Goal: Information Seeking & Learning: Learn about a topic

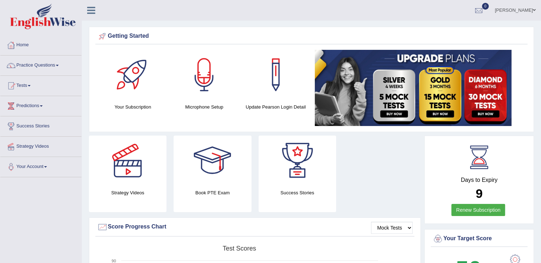
click at [135, 106] on h4 "Your Subscription" at bounding box center [133, 106] width 64 height 7
click at [130, 72] on div at bounding box center [133, 75] width 50 height 50
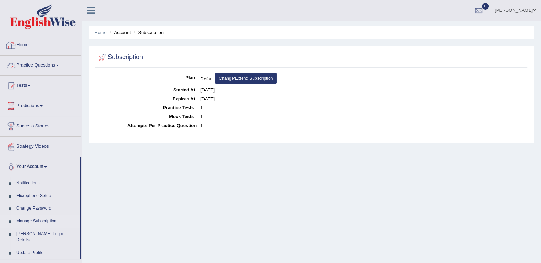
click at [59, 65] on span at bounding box center [57, 65] width 3 height 1
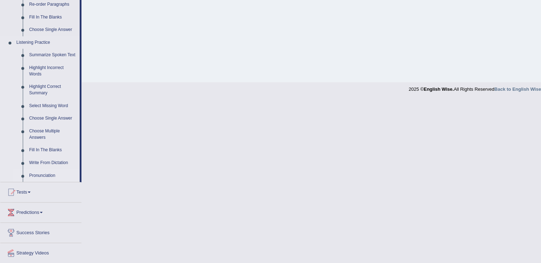
scroll to position [285, 0]
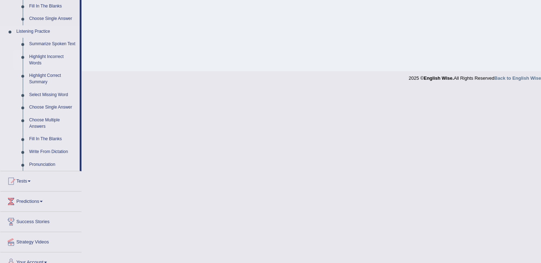
click at [40, 56] on link "Highlight Incorrect Words" at bounding box center [53, 60] width 54 height 19
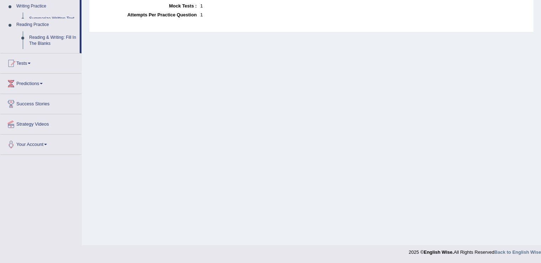
scroll to position [111, 0]
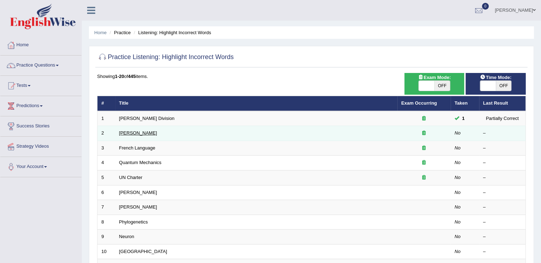
click at [131, 132] on link "Joseph Heller" at bounding box center [138, 132] width 38 height 5
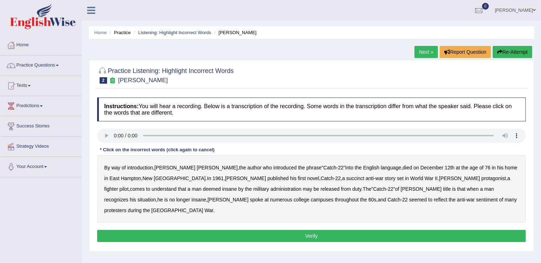
click at [53, 211] on div "Toggle navigation Home Practice Questions Speaking Practice Read Aloud Repeat S…" at bounding box center [270, 185] width 541 height 370
click at [346, 179] on b "succinct" at bounding box center [355, 178] width 18 height 6
click at [271, 189] on b "administration" at bounding box center [286, 189] width 31 height 6
click at [156, 197] on b "situation" at bounding box center [146, 200] width 19 height 6
drag, startPoint x: 275, startPoint y: 198, endPoint x: 289, endPoint y: 197, distance: 13.9
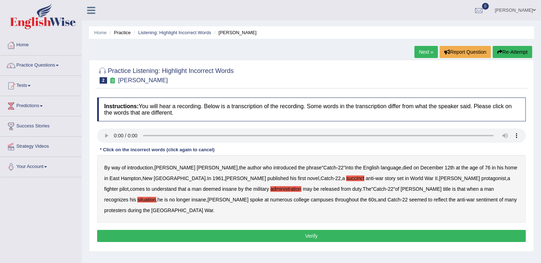
click at [434, 197] on b "reflect" at bounding box center [441, 200] width 14 height 6
click at [321, 230] on button "Verify" at bounding box center [311, 236] width 429 height 12
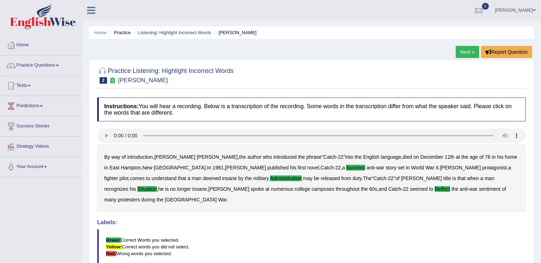
click at [466, 52] on link "Next »" at bounding box center [467, 52] width 23 height 12
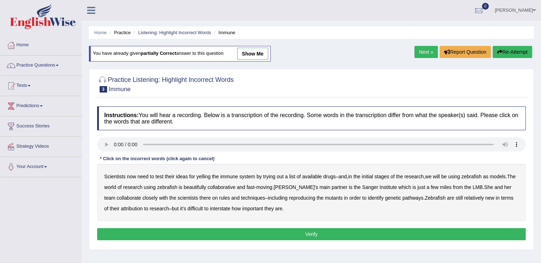
click at [432, 175] on b "we" at bounding box center [428, 177] width 6 height 6
click at [204, 186] on b "beautifully" at bounding box center [195, 187] width 22 height 6
click at [227, 196] on b "rules" at bounding box center [224, 198] width 11 height 6
click at [454, 199] on b "are" at bounding box center [450, 198] width 7 height 6
click at [454, 200] on div "Scientists now need to test their ideas for yelling the immune system by trying…" at bounding box center [311, 192] width 429 height 57
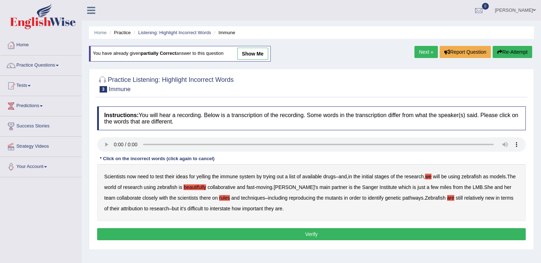
click at [316, 230] on button "Verify" at bounding box center [311, 234] width 429 height 12
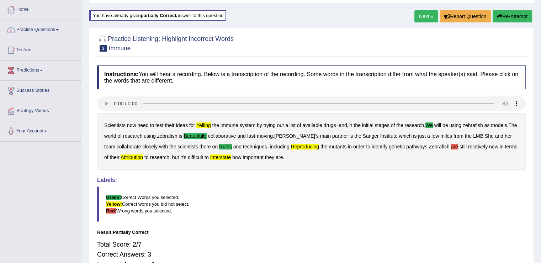
scroll to position [36, 0]
click at [308, 145] on b "reproducing" at bounding box center [305, 147] width 28 height 6
click at [231, 156] on b "interstate" at bounding box center [220, 157] width 21 height 6
click at [143, 158] on b "attribution" at bounding box center [132, 157] width 22 height 6
click at [205, 121] on div "Scientists now need to test their ideas for yelling the immune system by trying…" at bounding box center [311, 141] width 429 height 57
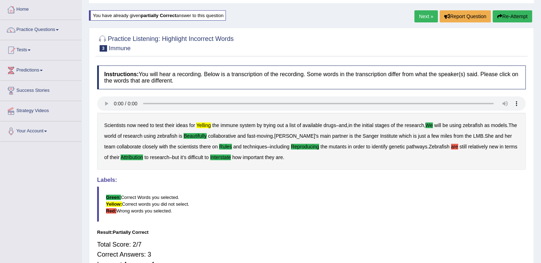
click at [199, 122] on b "yelling" at bounding box center [203, 125] width 15 height 6
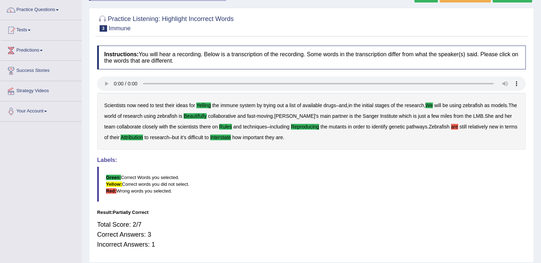
scroll to position [4, 0]
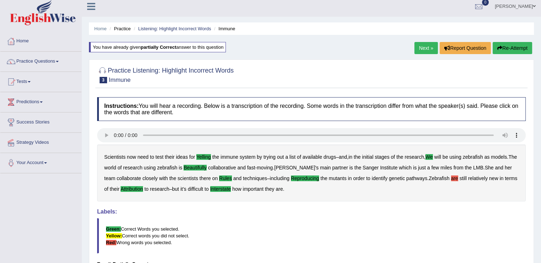
drag, startPoint x: 423, startPoint y: 45, endPoint x: 411, endPoint y: 48, distance: 12.1
click at [423, 45] on link "Next »" at bounding box center [426, 48] width 23 height 12
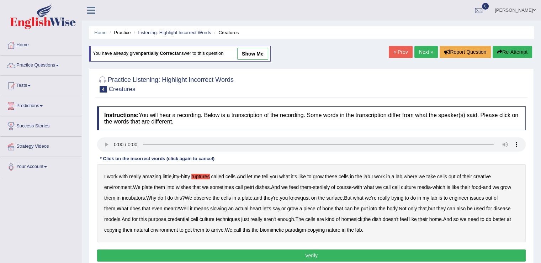
click at [187, 185] on b "wishes" at bounding box center [183, 187] width 15 height 6
click at [484, 195] on b "issues" at bounding box center [477, 198] width 14 height 6
click at [189, 218] on b "credential" at bounding box center [179, 219] width 22 height 6
click at [224, 230] on b "arrive" at bounding box center [217, 230] width 12 height 6
click at [331, 254] on button "Verify" at bounding box center [311, 256] width 429 height 12
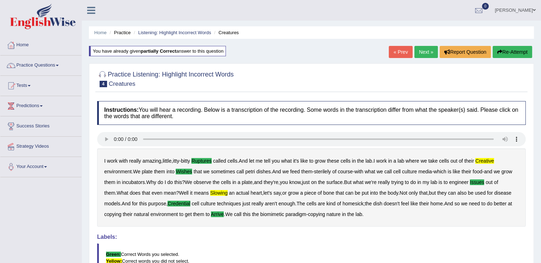
click at [54, 64] on link "Practice Questions" at bounding box center [40, 65] width 81 height 18
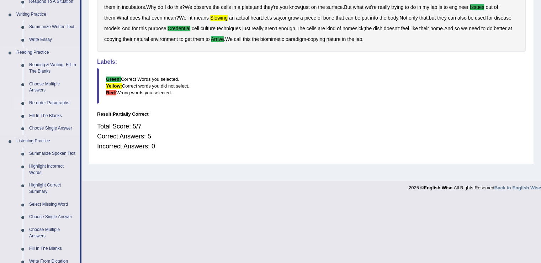
scroll to position [249, 0]
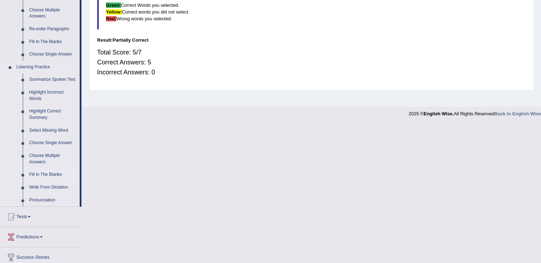
click at [45, 176] on link "Fill In The Blanks" at bounding box center [53, 174] width 54 height 13
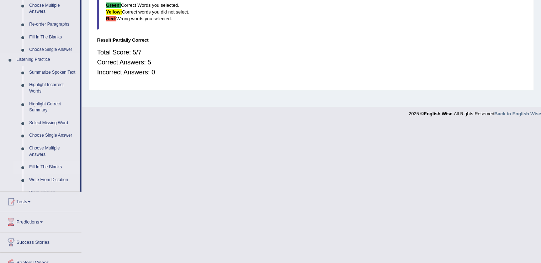
scroll to position [111, 0]
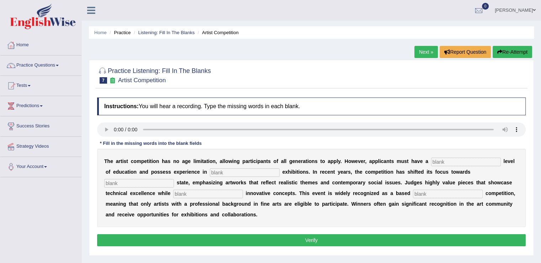
click at [448, 162] on input "text" at bounding box center [466, 162] width 70 height 9
type input "graduate"
click at [226, 170] on input "text" at bounding box center [245, 172] width 70 height 9
type input "sculptures"
click at [132, 182] on input "text" at bounding box center [139, 183] width 70 height 9
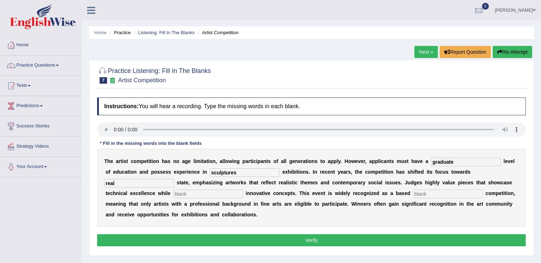
type input "real"
click at [206, 188] on div "T h e a r t i s t c o m p e t i t i o n h a s n o a g e l i m i t a t i o n , a…" at bounding box center [311, 188] width 429 height 78
click at [187, 188] on div "T h e a r t i s t c o m p e t i t i o n h a s n o a g e l i m i t a t i o n , a…" at bounding box center [311, 188] width 429 height 78
click at [206, 196] on input "text" at bounding box center [208, 194] width 70 height 9
type input "incorporate"
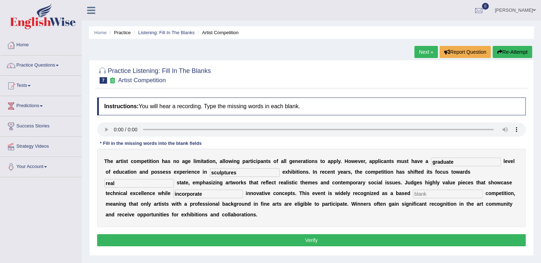
click at [441, 190] on input "text" at bounding box center [448, 194] width 70 height 9
click at [441, 193] on input "text" at bounding box center [448, 194] width 70 height 9
type input "profession"
click at [316, 239] on button "Verify" at bounding box center [311, 240] width 429 height 12
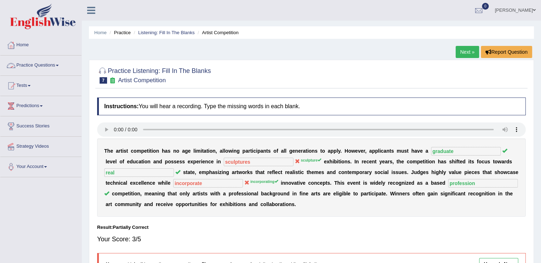
click at [460, 50] on link "Next »" at bounding box center [467, 52] width 23 height 12
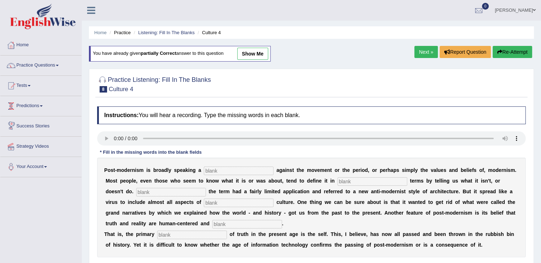
click at [228, 167] on input "text" at bounding box center [239, 171] width 70 height 9
click at [229, 170] on input "text" at bounding box center [239, 171] width 70 height 9
type input "reactions"
click at [357, 179] on input "text" at bounding box center [373, 181] width 70 height 9
type input "neagtative"
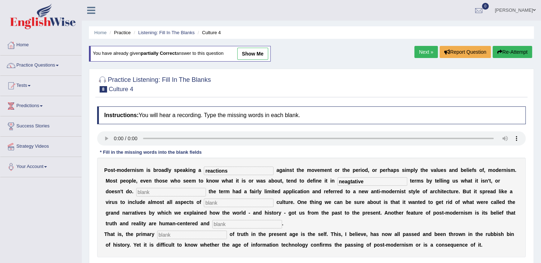
click at [151, 191] on input "text" at bounding box center [171, 192] width 70 height 9
type input "Initially"
click at [233, 199] on input "text" at bounding box center [239, 203] width 70 height 9
type input "contemporary"
click at [230, 221] on input "text" at bounding box center [247, 224] width 70 height 9
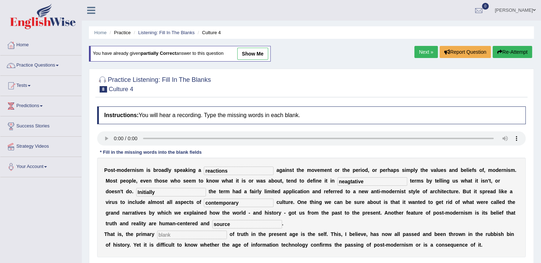
type input "source"
click at [184, 235] on input "text" at bounding box center [192, 235] width 70 height 9
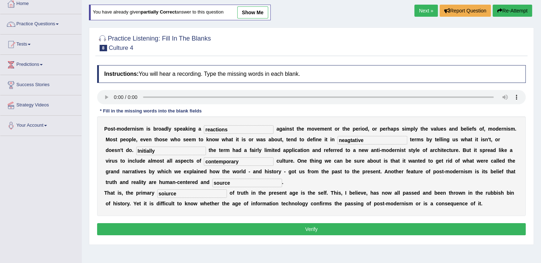
scroll to position [71, 0]
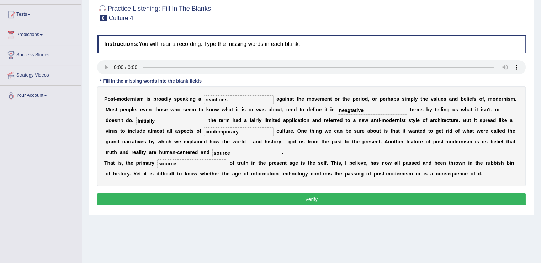
type input "soiurce"
click at [337, 198] on button "Verify" at bounding box center [311, 199] width 429 height 12
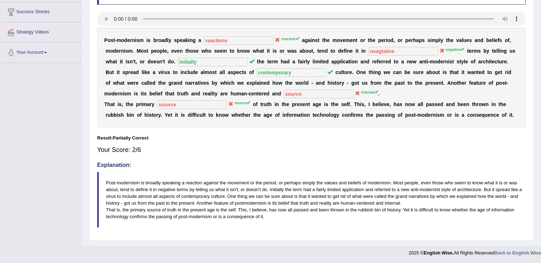
scroll to position [0, 0]
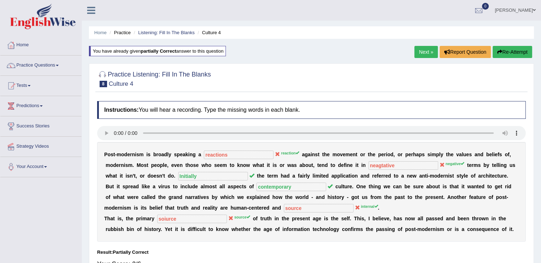
click at [419, 54] on link "Next »" at bounding box center [426, 52] width 23 height 12
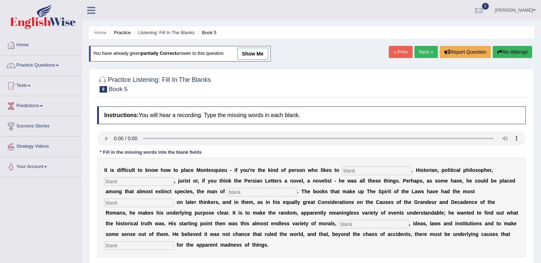
scroll to position [71, 0]
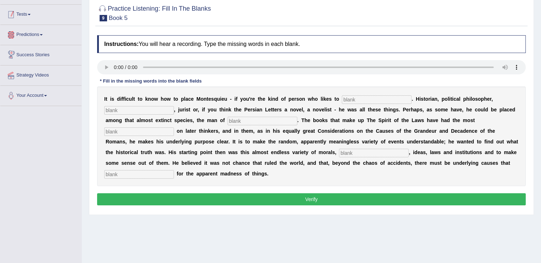
click at [30, 18] on link "Tests" at bounding box center [40, 14] width 81 height 18
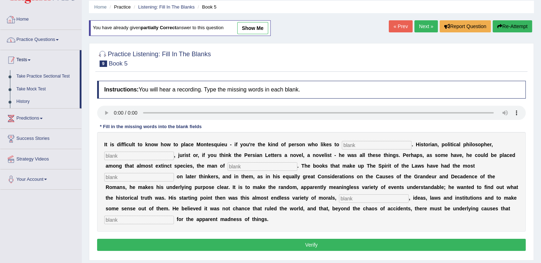
scroll to position [0, 0]
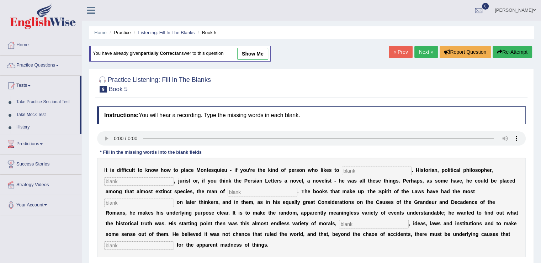
click at [60, 64] on link "Practice Questions" at bounding box center [40, 65] width 81 height 18
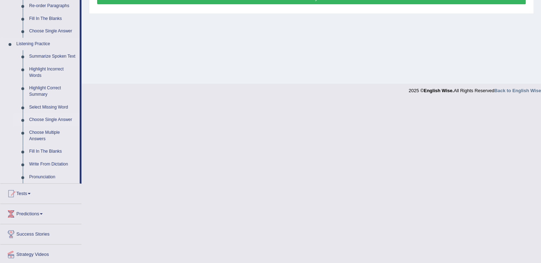
scroll to position [294, 0]
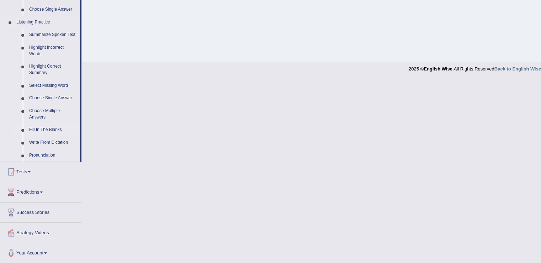
click at [48, 128] on link "Fill In The Blanks" at bounding box center [53, 130] width 54 height 13
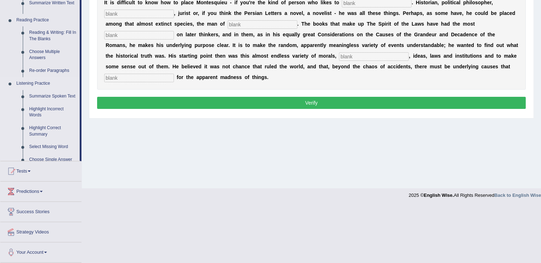
scroll to position [111, 0]
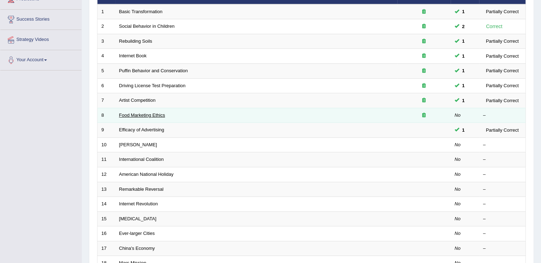
click at [138, 112] on link "Food Marketing Ethics" at bounding box center [142, 114] width 46 height 5
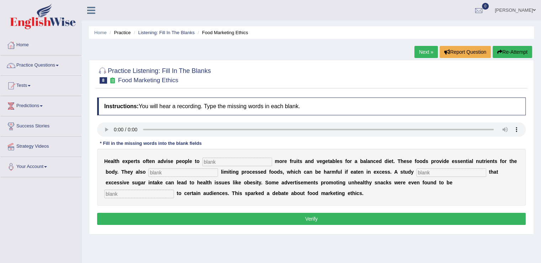
click at [227, 161] on input "text" at bounding box center [238, 162] width 70 height 9
type input "consume"
click at [160, 168] on input "text" at bounding box center [183, 172] width 70 height 9
type input "recommemded"
click at [446, 169] on input "text" at bounding box center [452, 172] width 70 height 9
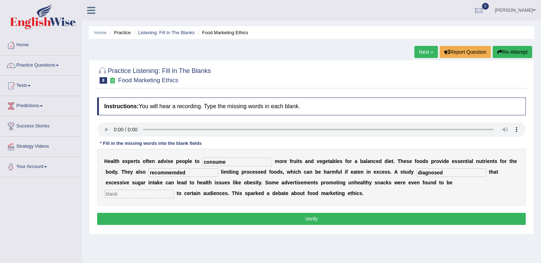
type input "diagnosed"
click at [139, 192] on input "text" at bounding box center [139, 194] width 70 height 9
type input "offensived"
click at [169, 205] on div "H e a l t h e x p e r t s o f t e n a d v i s e p e o p l e t o consume m o r e…" at bounding box center [311, 177] width 429 height 57
click at [249, 219] on button "Verify" at bounding box center [311, 219] width 429 height 12
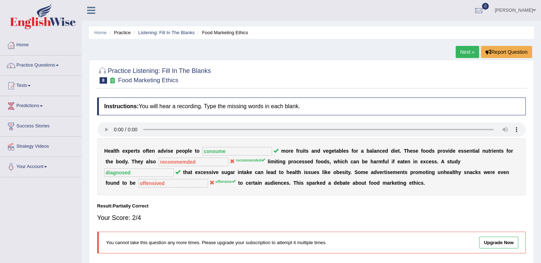
click at [465, 54] on link "Next »" at bounding box center [467, 52] width 23 height 12
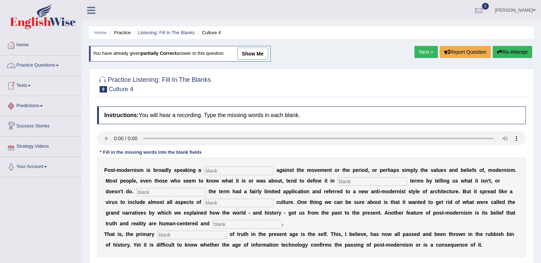
click at [51, 67] on link "Practice Questions" at bounding box center [40, 65] width 81 height 18
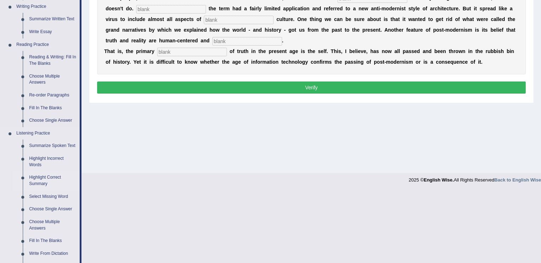
scroll to position [285, 0]
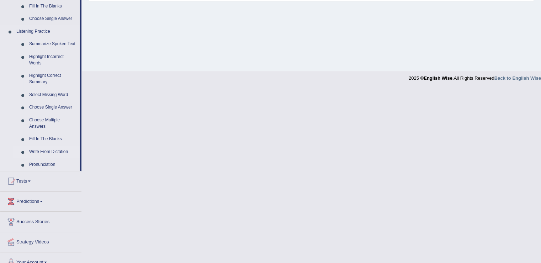
click at [42, 150] on link "Write From Dictation" at bounding box center [53, 152] width 54 height 13
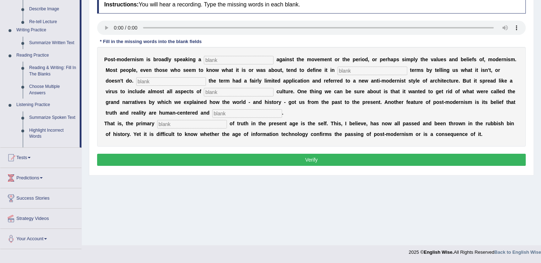
scroll to position [111, 0]
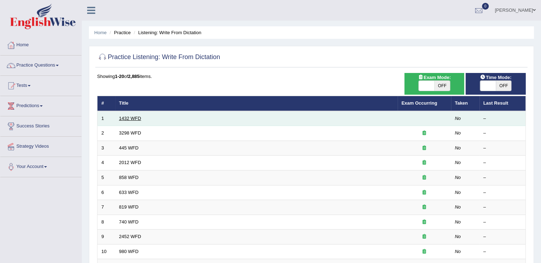
click at [122, 118] on link "1432 WFD" at bounding box center [130, 118] width 22 height 5
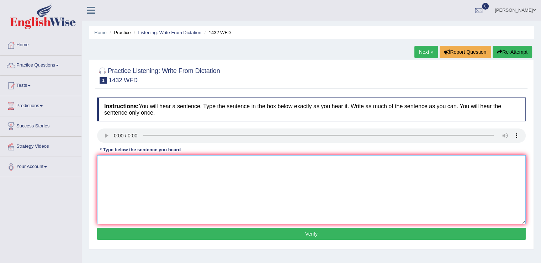
click at [127, 164] on textarea at bounding box center [311, 189] width 429 height 69
click at [104, 162] on textarea "more physical activity beneficial to your health" at bounding box center [311, 189] width 429 height 69
click at [207, 167] on textarea "More physical activity beneficial to your health" at bounding box center [311, 189] width 429 height 69
type textarea "More physical activity beneficial to your health."
click at [282, 231] on button "Verify" at bounding box center [311, 234] width 429 height 12
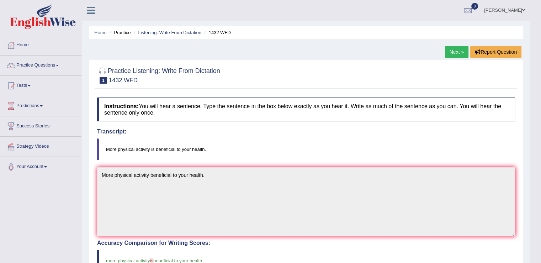
click at [452, 52] on link "Next »" at bounding box center [456, 52] width 23 height 12
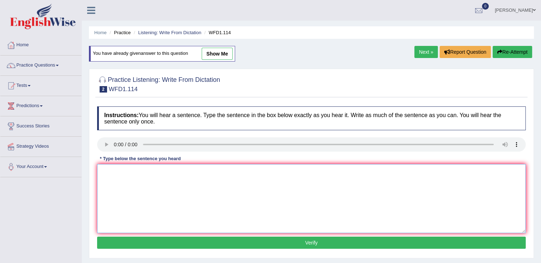
click at [107, 170] on textarea at bounding box center [311, 198] width 429 height 69
type textarea "t"
click at [180, 170] on textarea "The author's early works are more" at bounding box center [311, 198] width 429 height 69
click at [241, 179] on textarea "The author's early works are less" at bounding box center [311, 198] width 429 height 69
drag, startPoint x: 190, startPoint y: 171, endPoint x: 199, endPoint y: 174, distance: 10.2
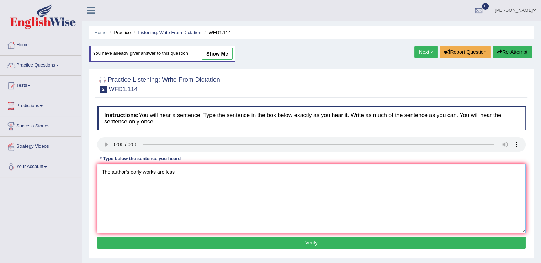
click at [189, 171] on textarea "The author's early works are less" at bounding box center [311, 198] width 429 height 69
type textarea "The author's early works are less phylosopicala and more experimental"
click at [312, 240] on button "Verify" at bounding box center [311, 243] width 429 height 12
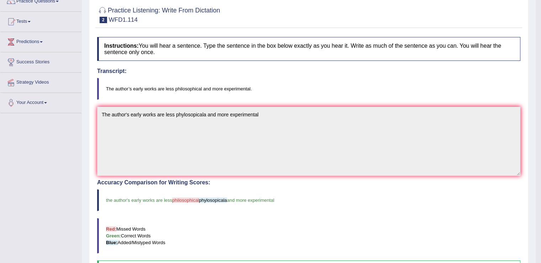
scroll to position [36, 0]
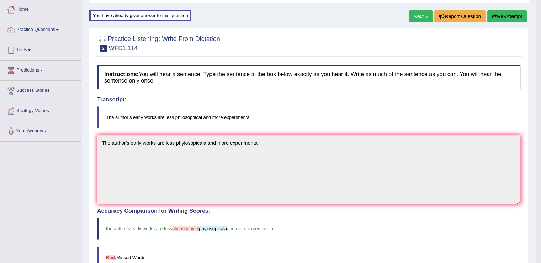
click at [410, 15] on link "Next »" at bounding box center [420, 16] width 23 height 12
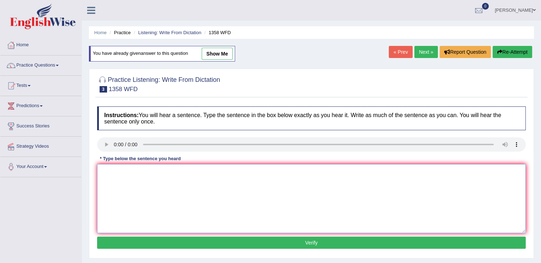
click at [119, 173] on textarea at bounding box center [311, 198] width 429 height 69
type textarea "Communication skill are very important in recent years."
click at [305, 242] on button "Verify" at bounding box center [311, 243] width 429 height 12
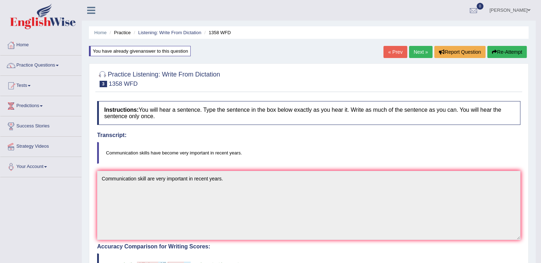
click at [414, 53] on link "Next »" at bounding box center [420, 52] width 23 height 12
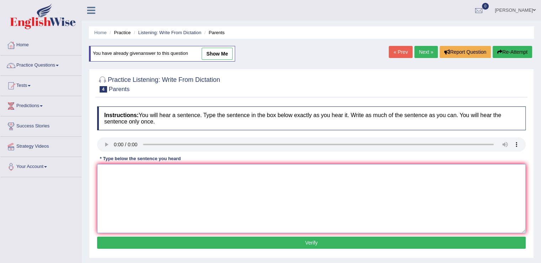
click at [139, 173] on textarea at bounding box center [311, 198] width 429 height 69
type textarea "parents [DATE] are involve in the eductaion of their children"
click at [306, 242] on button "Verify" at bounding box center [311, 243] width 429 height 12
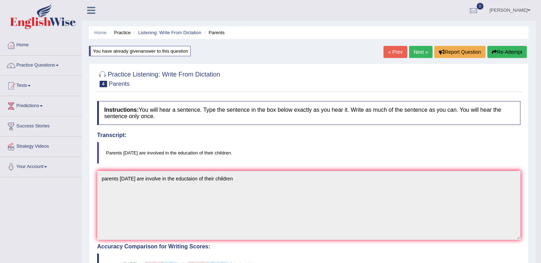
click at [417, 53] on link "Next »" at bounding box center [420, 52] width 23 height 12
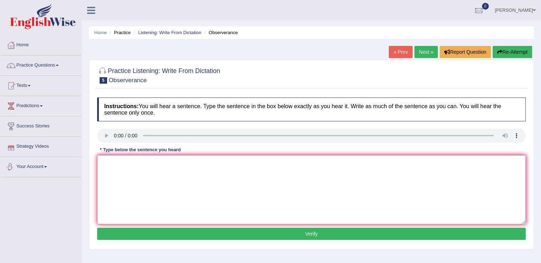
click at [117, 164] on textarea at bounding box center [311, 189] width 429 height 69
drag, startPoint x: 174, startPoint y: 162, endPoint x: 248, endPoint y: 170, distance: 73.9
click at [174, 162] on textarea "Observers waited nervously and ated their breath wit a concept" at bounding box center [311, 189] width 429 height 69
click at [219, 159] on textarea "Observers waited nervously and dated their breath wit a concept" at bounding box center [311, 189] width 429 height 69
type textarea "Observers waited nervously and dated their breath with a concept."
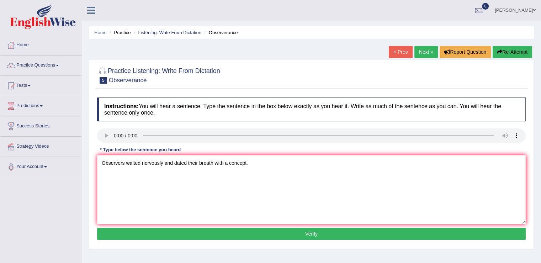
click at [286, 230] on button "Verify" at bounding box center [311, 234] width 429 height 12
